Goal: Task Accomplishment & Management: Manage account settings

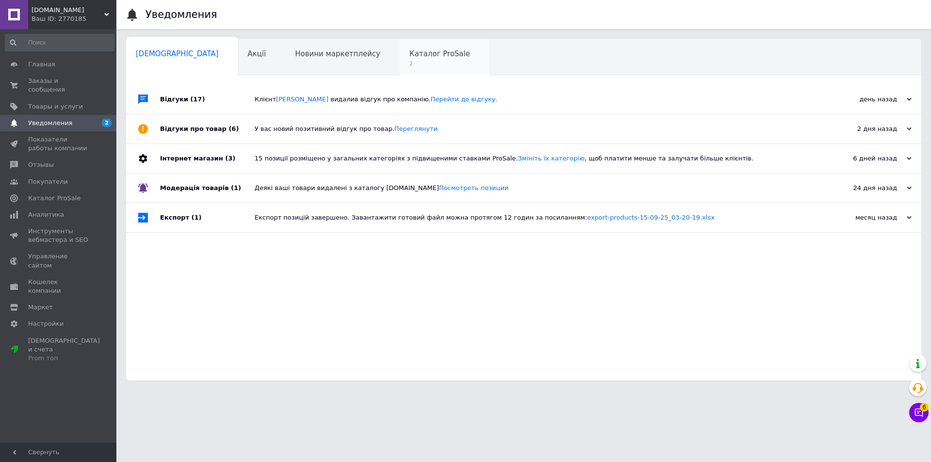
click at [409, 58] on span "Каталог ProSale" at bounding box center [439, 53] width 61 height 9
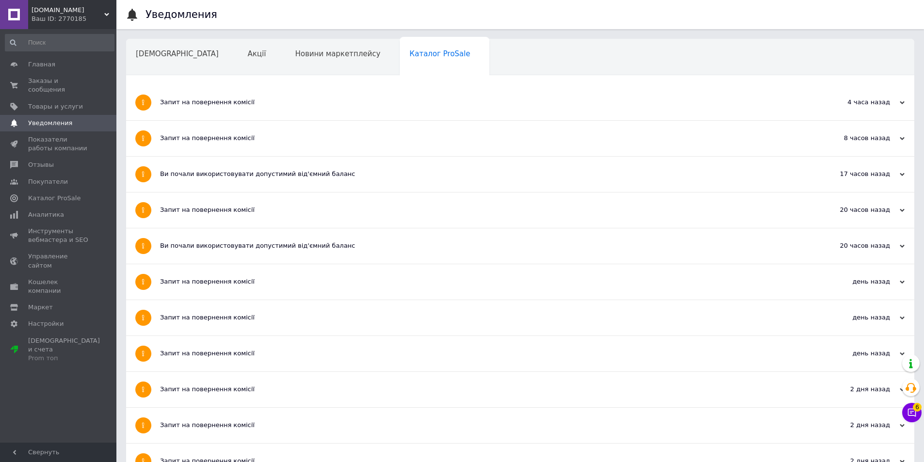
click at [306, 106] on div "Запит на повернення комісії" at bounding box center [483, 102] width 647 height 35
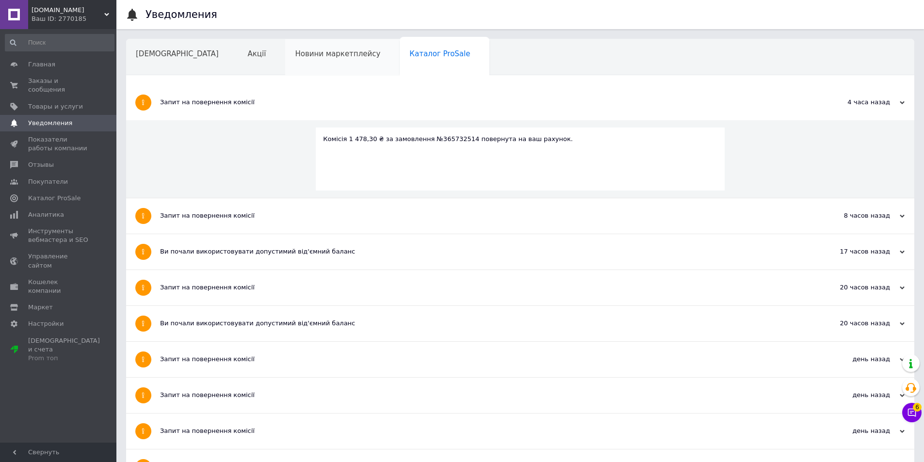
click at [295, 55] on span "Новини маркетплейсу" at bounding box center [337, 53] width 85 height 9
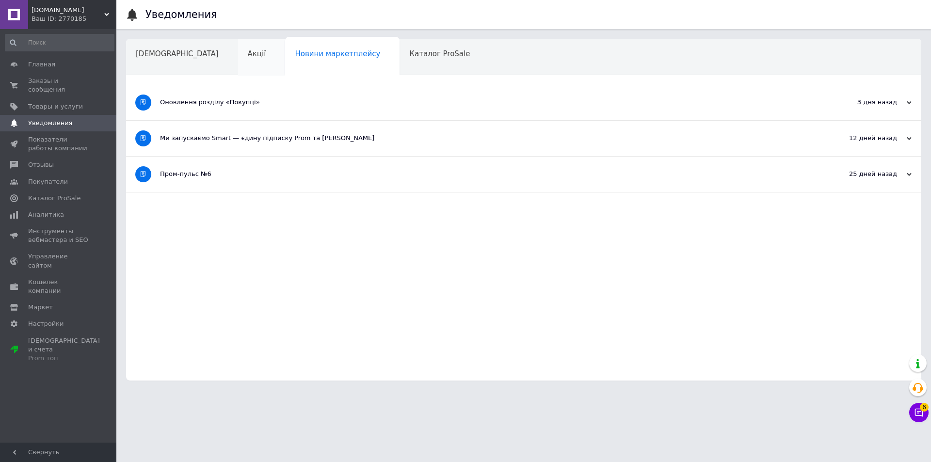
click at [248, 57] on span "Акції" at bounding box center [257, 53] width 18 height 9
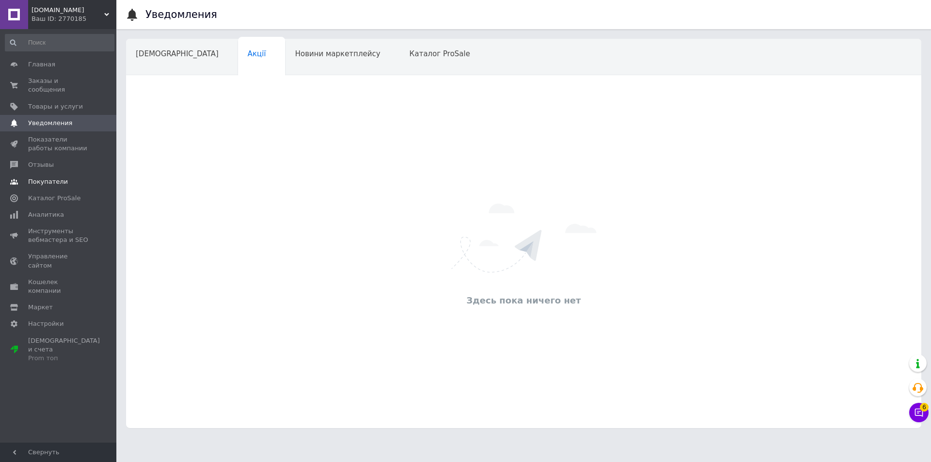
click at [76, 180] on link "Покупатели" at bounding box center [59, 182] width 119 height 16
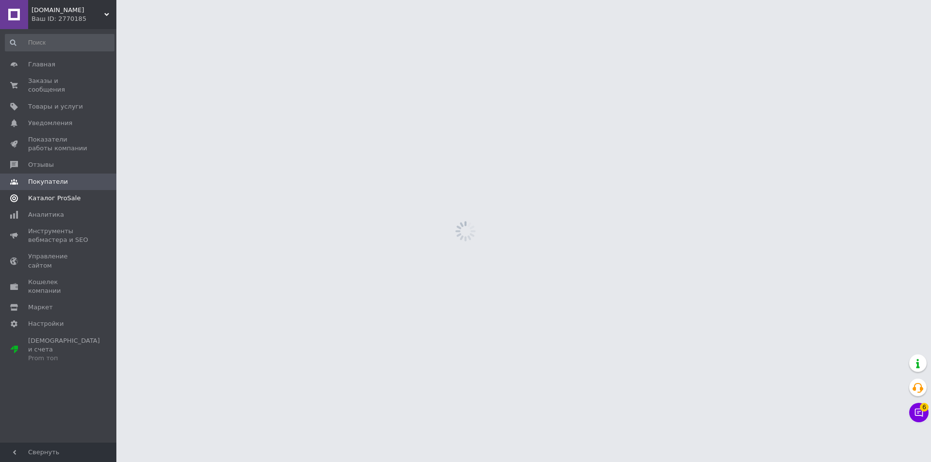
click at [71, 194] on span "Каталог ProSale" at bounding box center [54, 198] width 52 height 9
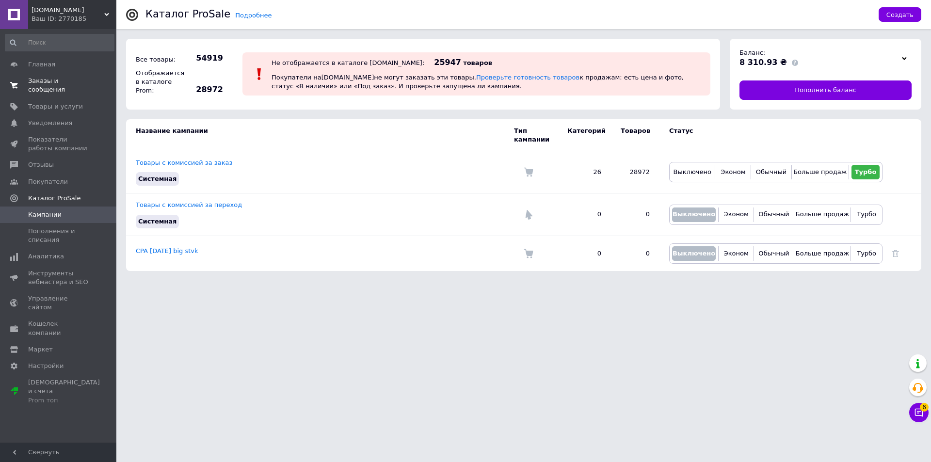
click at [46, 80] on span "Заказы и сообщения" at bounding box center [59, 85] width 62 height 17
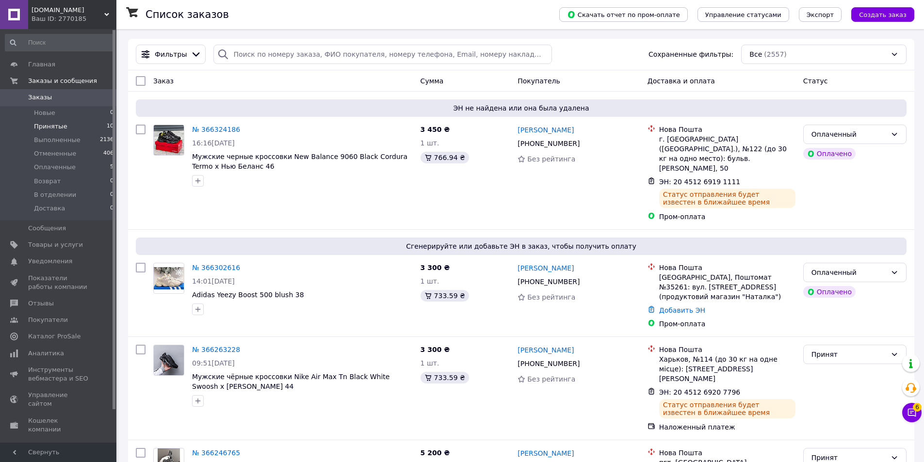
click at [57, 125] on span "Принятые" at bounding box center [50, 126] width 33 height 9
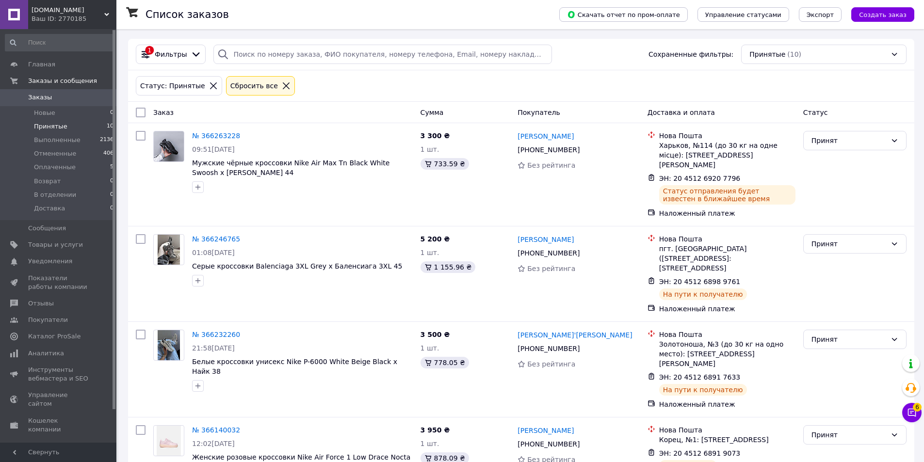
scroll to position [548, 0]
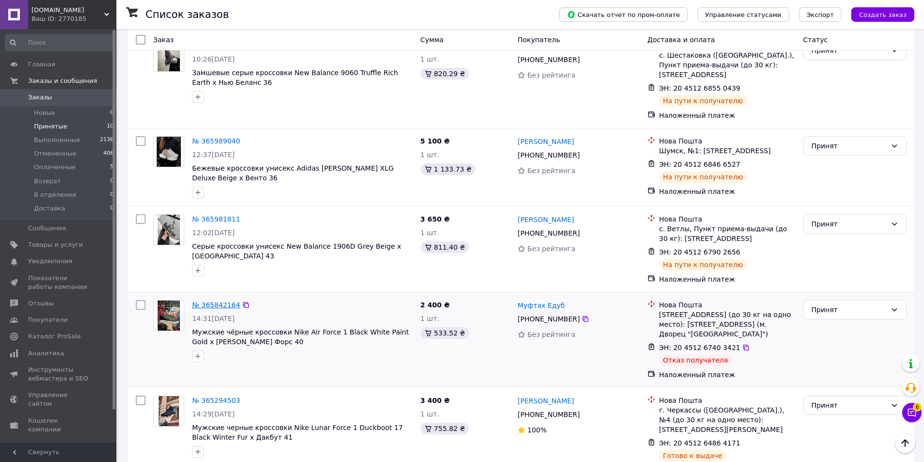
click at [227, 301] on link "№ 365842164" at bounding box center [216, 305] width 48 height 8
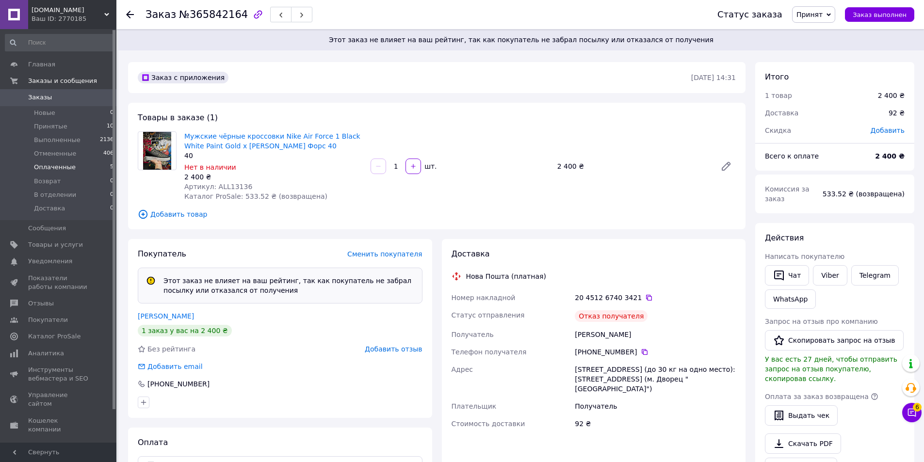
click at [85, 164] on li "Оплаченные 5" at bounding box center [59, 167] width 119 height 14
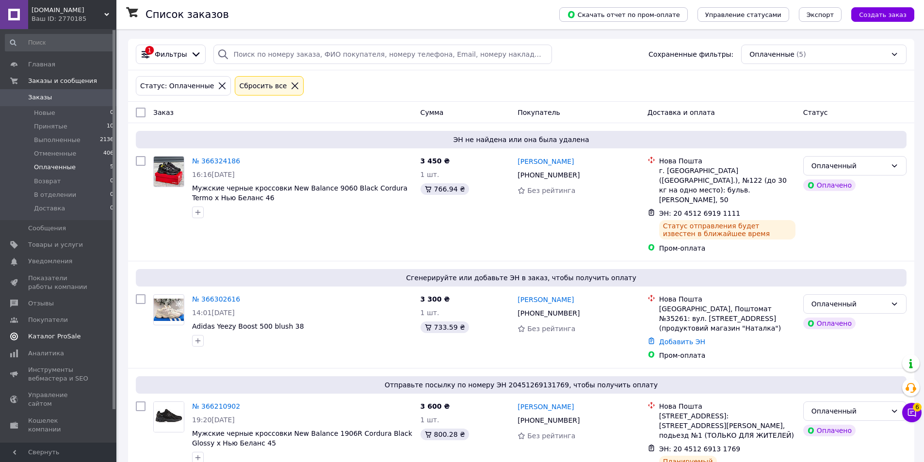
click at [54, 331] on link "Каталог ProSale" at bounding box center [59, 336] width 119 height 16
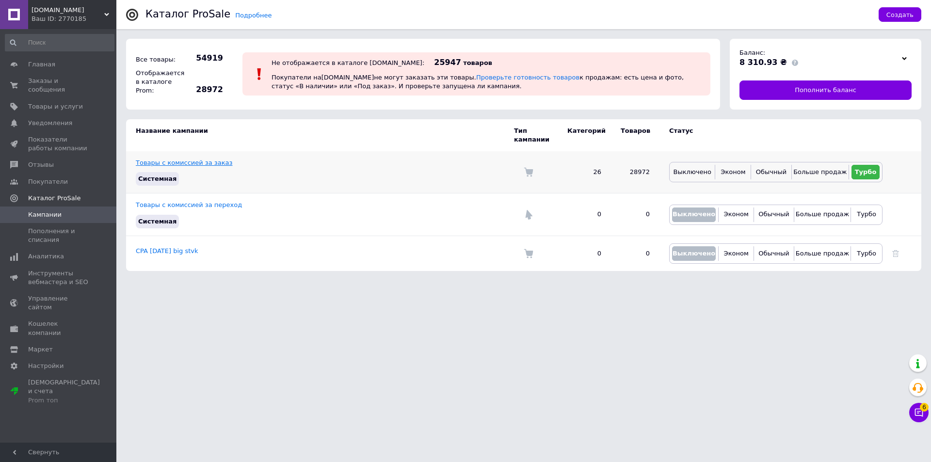
click at [163, 159] on link "Товары с комиссией за заказ" at bounding box center [184, 162] width 96 height 7
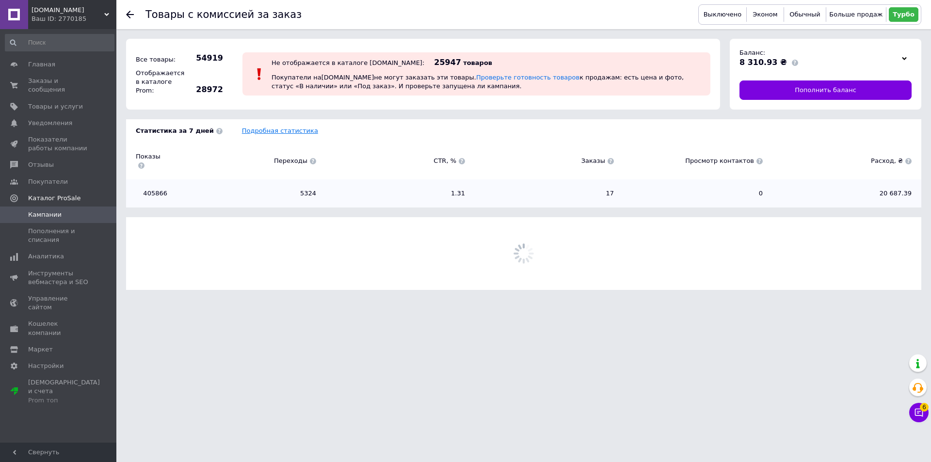
click at [259, 134] on link "Подробная статистика" at bounding box center [280, 130] width 76 height 7
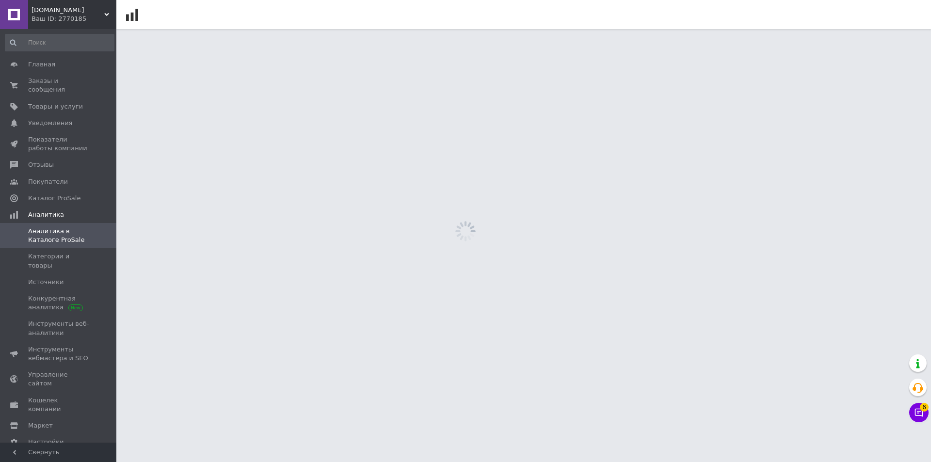
click at [325, 29] on html "[DOMAIN_NAME] Ваш ID: 2770185 Сайт [DOMAIN_NAME] Кабинет покупателя Проверить с…" at bounding box center [465, 14] width 931 height 29
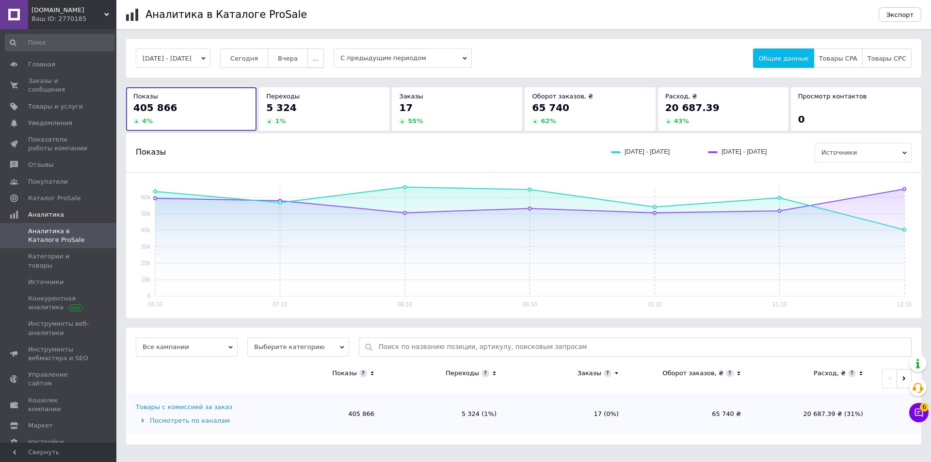
click at [320, 58] on button "..." at bounding box center [315, 57] width 16 height 19
click at [293, 56] on span "Вчера" at bounding box center [288, 58] width 20 height 7
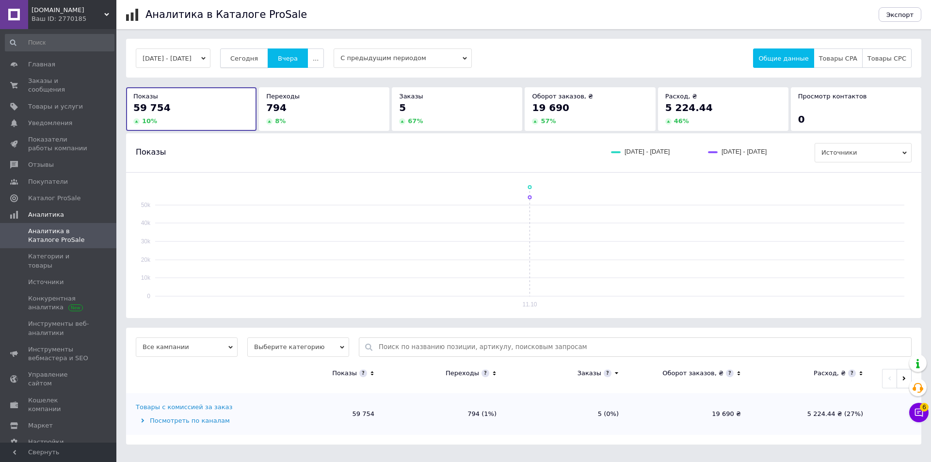
click at [258, 56] on span "Сегодня" at bounding box center [244, 58] width 28 height 7
click at [65, 80] on span "Заказы и сообщения" at bounding box center [59, 85] width 62 height 17
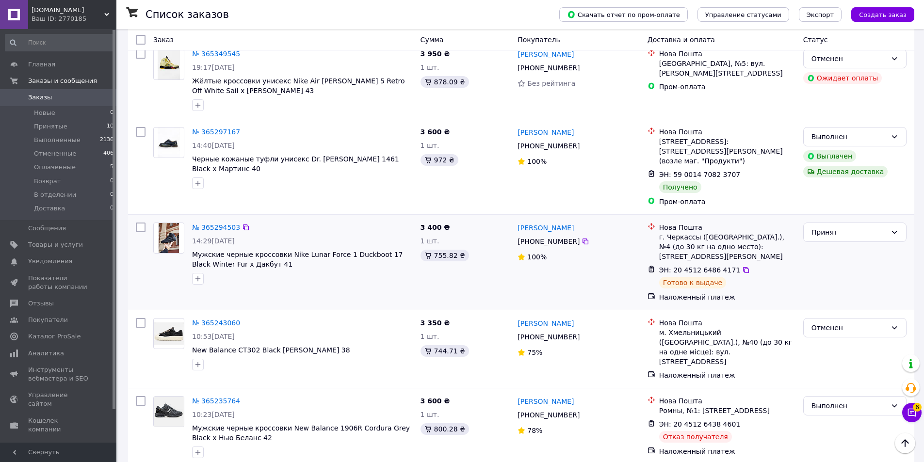
scroll to position [2521, 0]
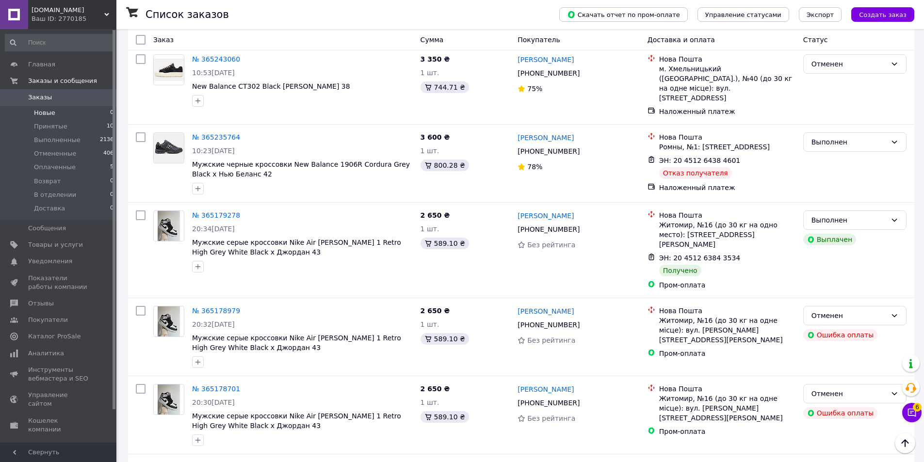
click at [52, 117] on li "Новые 0" at bounding box center [59, 113] width 119 height 14
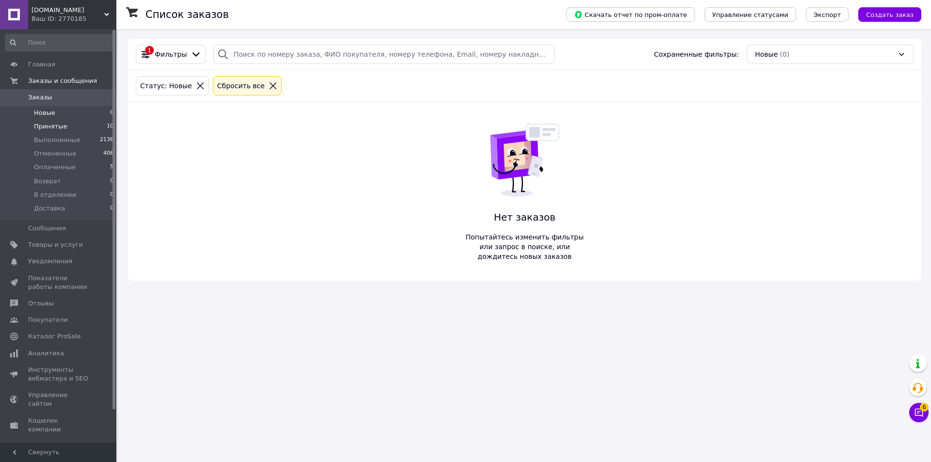
click at [56, 126] on span "Принятые" at bounding box center [50, 126] width 33 height 9
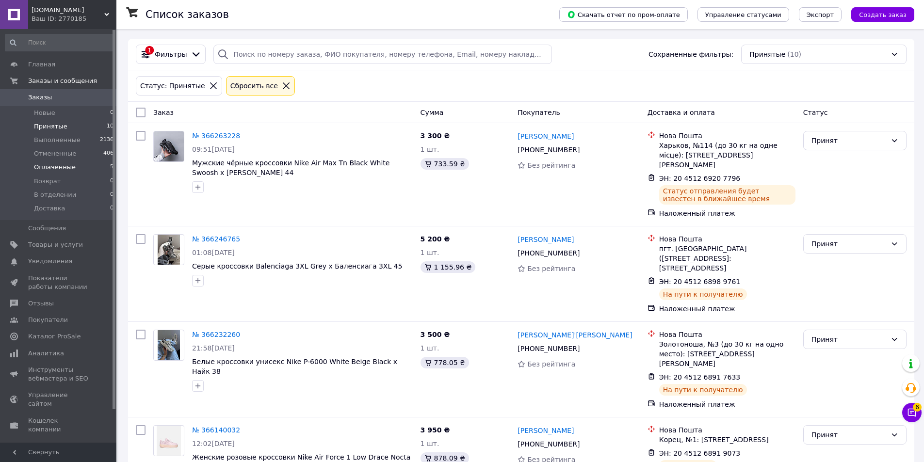
click at [89, 168] on li "Оплаченные 5" at bounding box center [59, 167] width 119 height 14
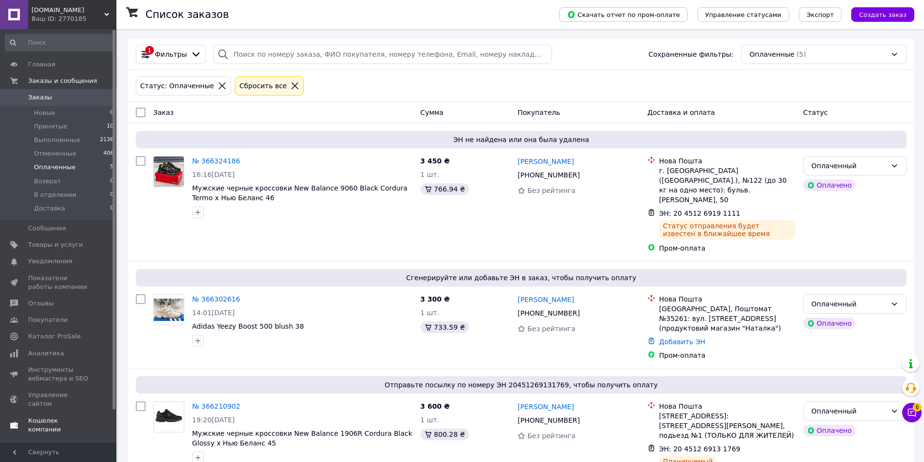
drag, startPoint x: 66, startPoint y: 366, endPoint x: 66, endPoint y: 361, distance: 5.3
click at [66, 366] on span "Инструменты вебмастера и SEO" at bounding box center [59, 374] width 62 height 17
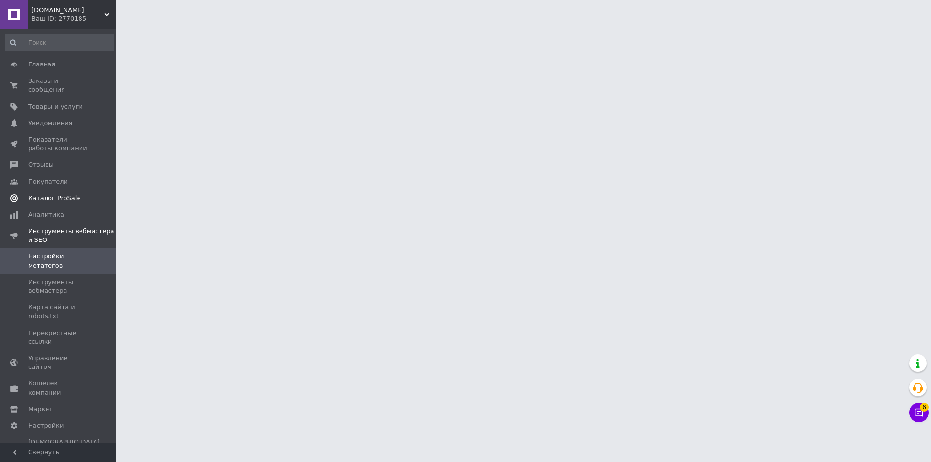
click at [55, 194] on span "Каталог ProSale" at bounding box center [54, 198] width 52 height 9
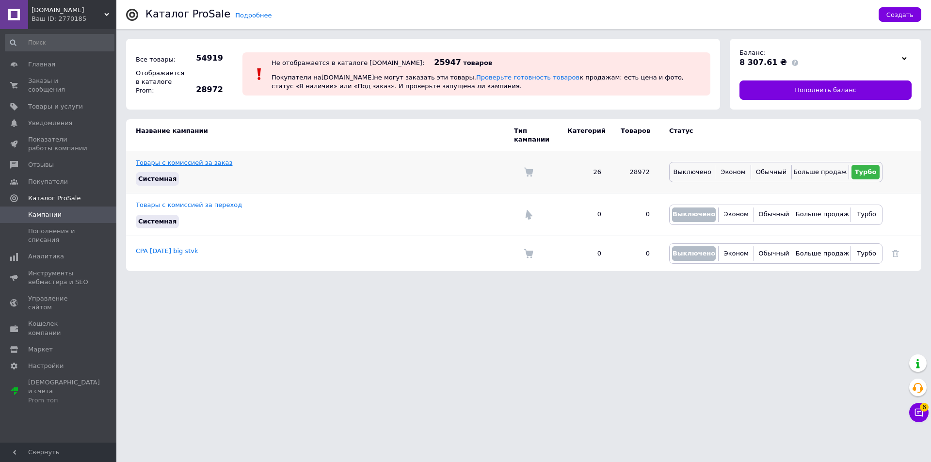
click at [220, 159] on link "Товары с комиссией за заказ" at bounding box center [184, 162] width 96 height 7
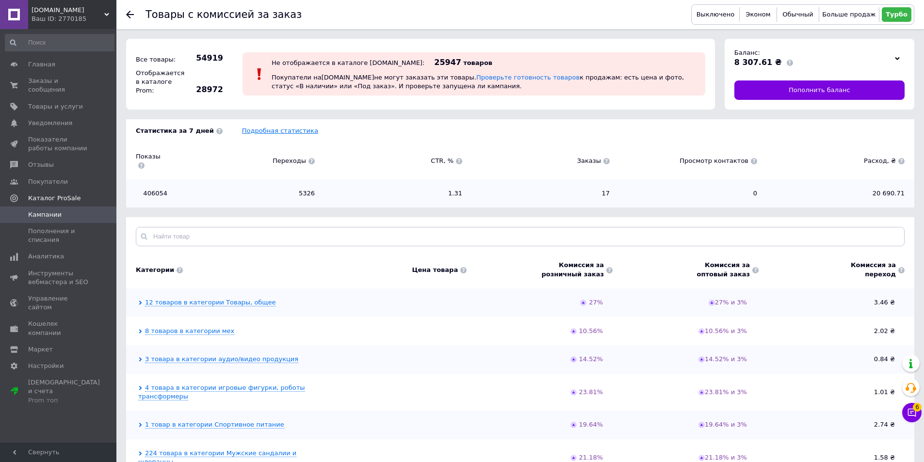
click at [275, 127] on link "Подробная статистика" at bounding box center [280, 130] width 76 height 7
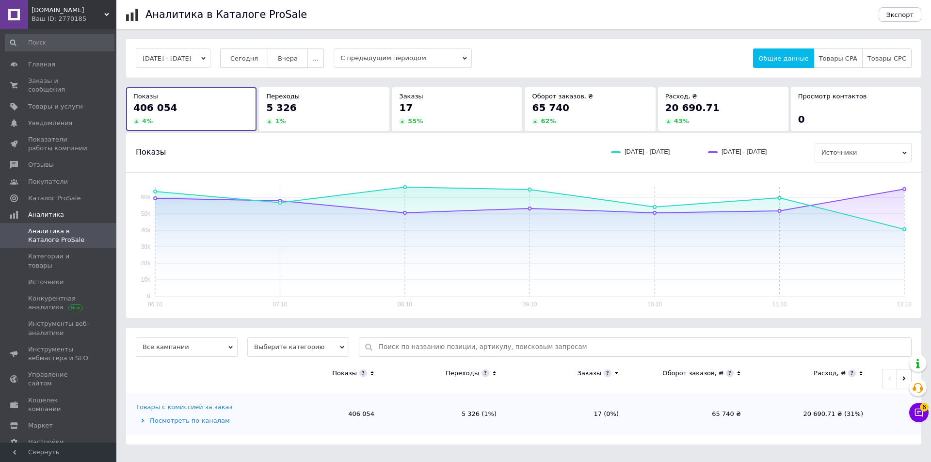
click at [298, 52] on button "Вчера" at bounding box center [288, 57] width 40 height 19
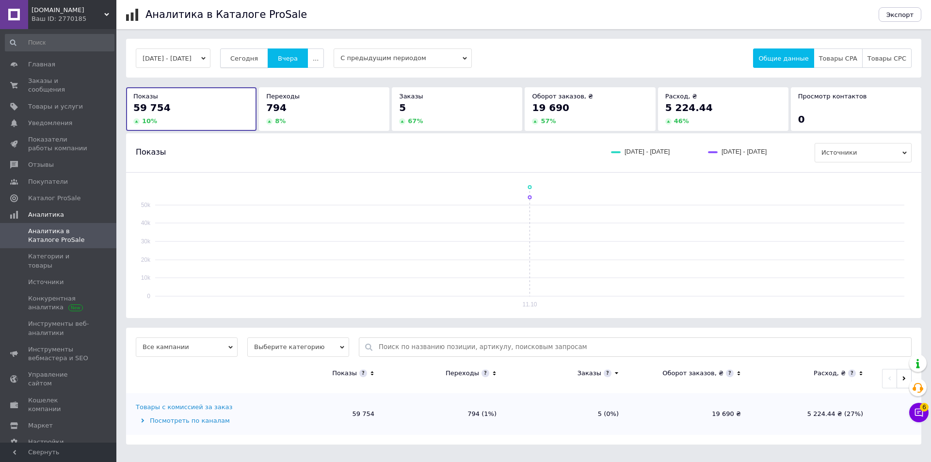
click at [245, 53] on button "Сегодня" at bounding box center [244, 57] width 48 height 19
click at [71, 160] on span "Отзывы" at bounding box center [59, 164] width 62 height 9
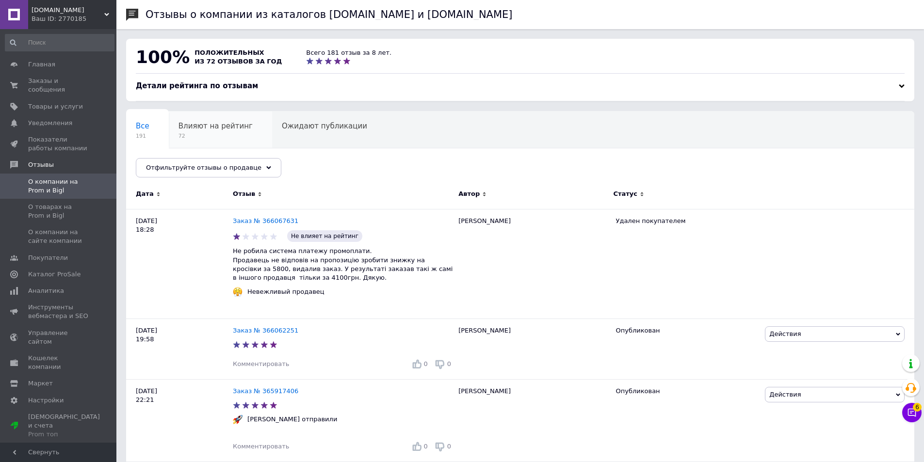
click at [190, 139] on span "72" at bounding box center [215, 135] width 74 height 7
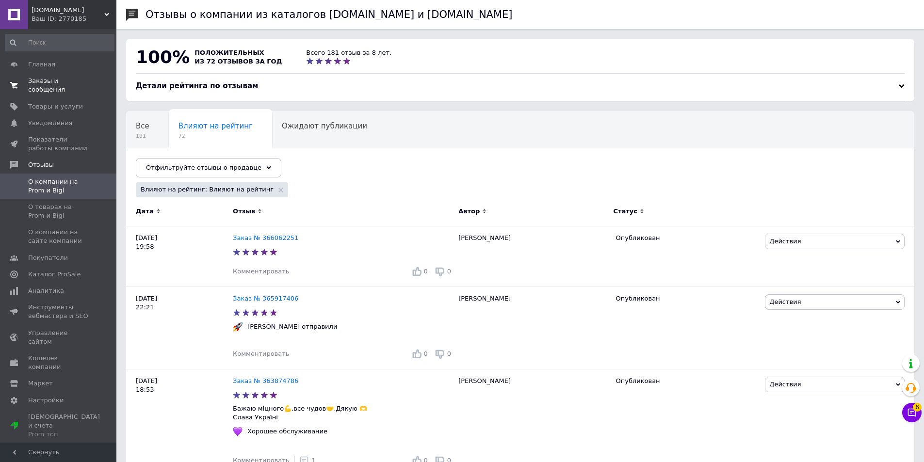
click at [62, 83] on span "Заказы и сообщения" at bounding box center [59, 85] width 62 height 17
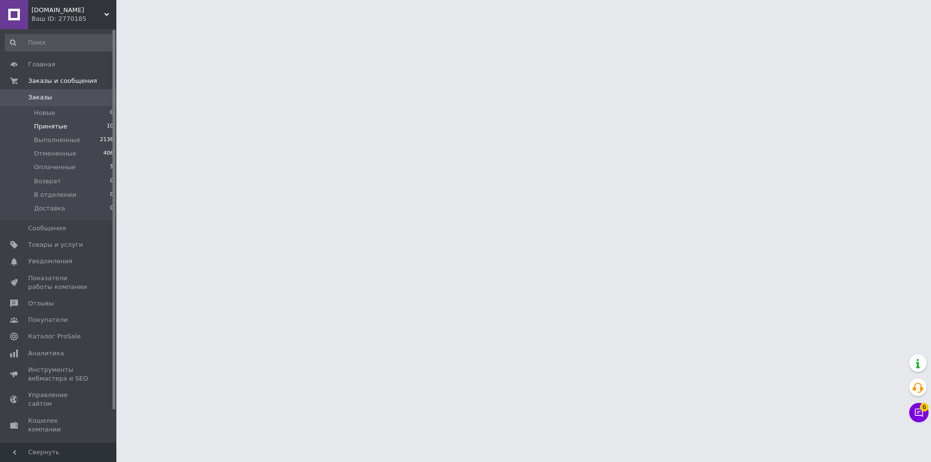
click at [74, 127] on li "Принятые 10" at bounding box center [59, 127] width 119 height 14
